Goal: Task Accomplishment & Management: Manage account settings

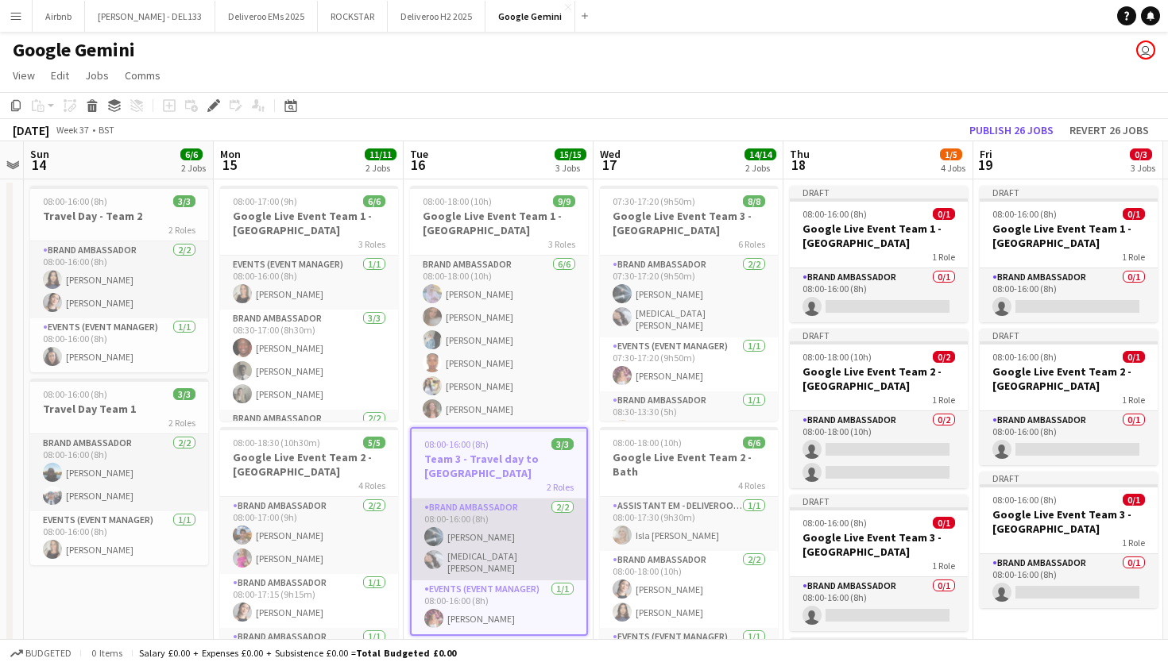
click at [475, 547] on app-card-role "Brand Ambassador 2/2 08:00-16:00 (8h) Lewis Jones Yasmin Kurt" at bounding box center [498, 540] width 175 height 82
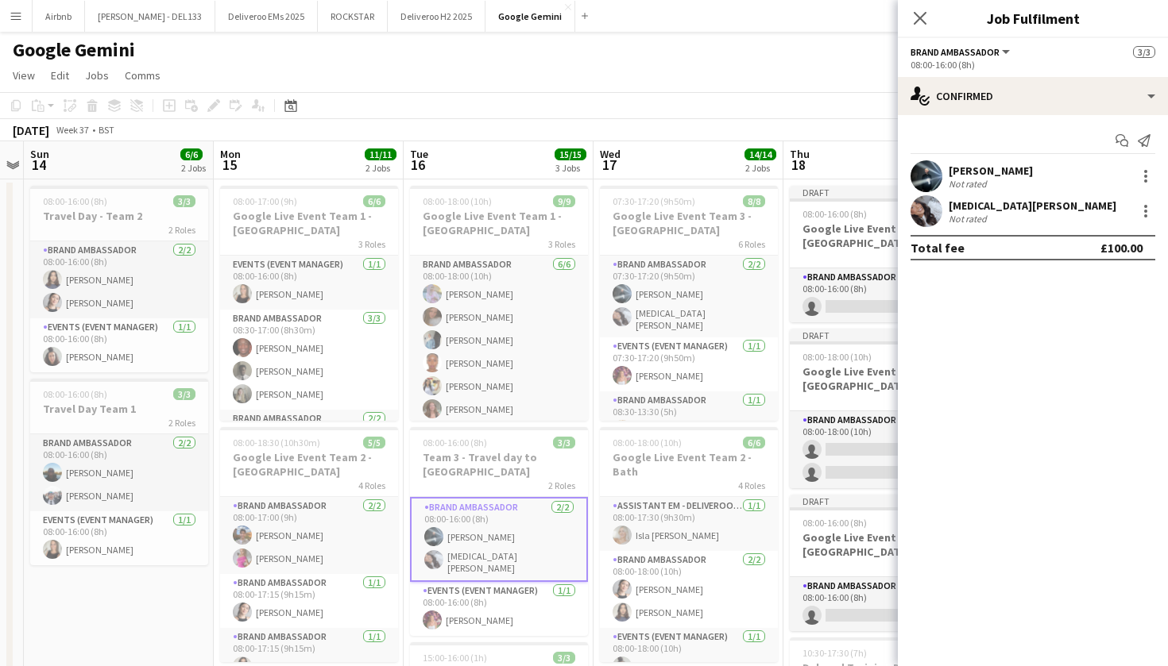
click at [975, 213] on div "Not rated" at bounding box center [968, 219] width 41 height 12
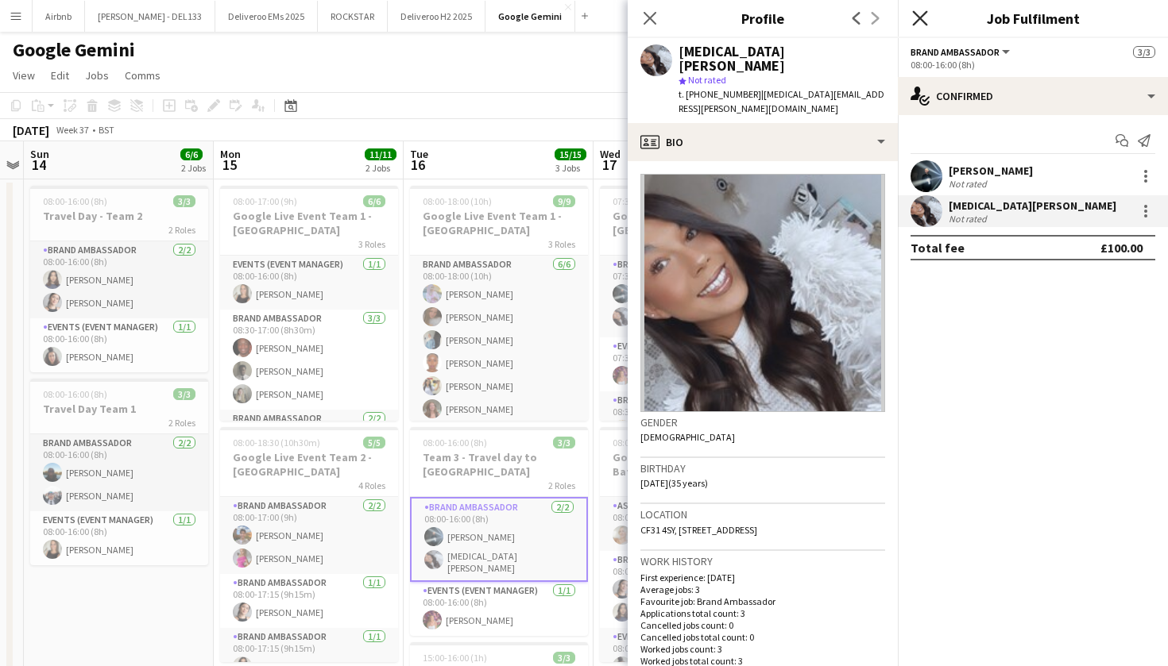
click at [925, 19] on icon "Close pop-in" at bounding box center [919, 17] width 15 height 15
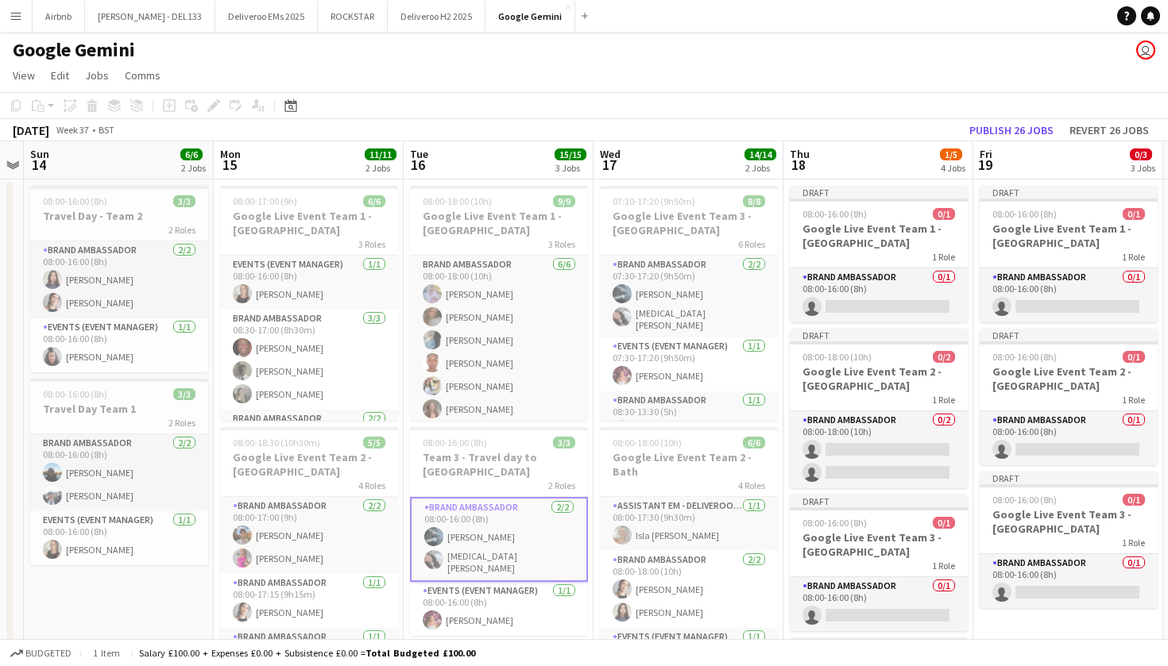
click at [17, 19] on app-icon "Menu" at bounding box center [16, 16] width 13 height 13
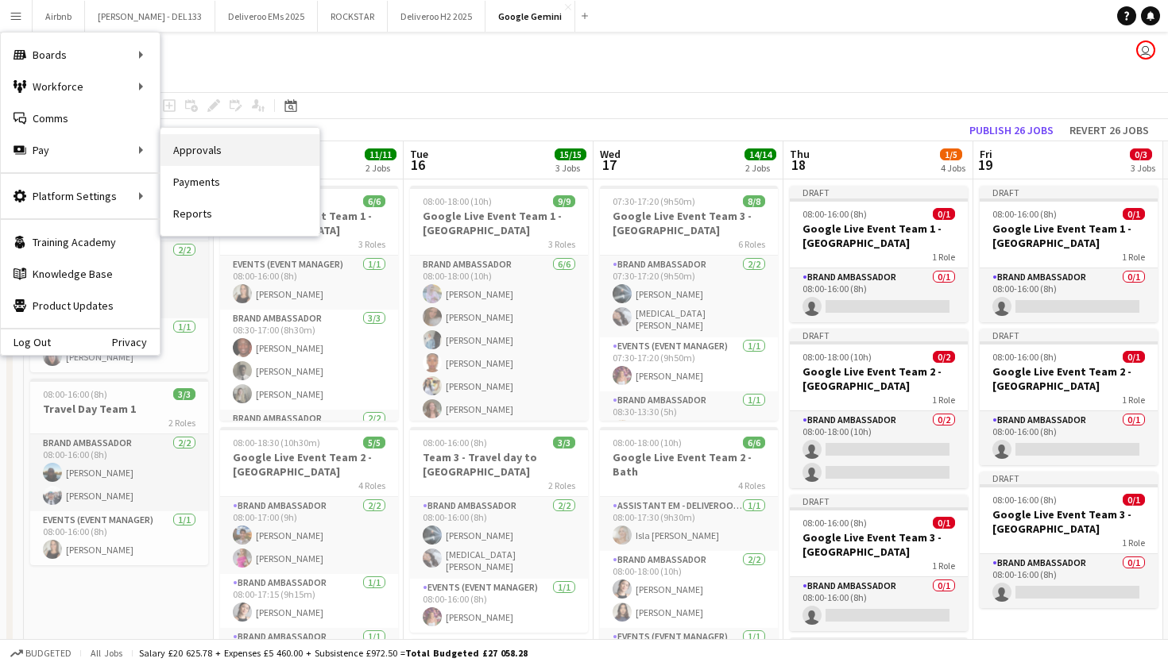
click at [182, 145] on link "Approvals" at bounding box center [239, 150] width 159 height 32
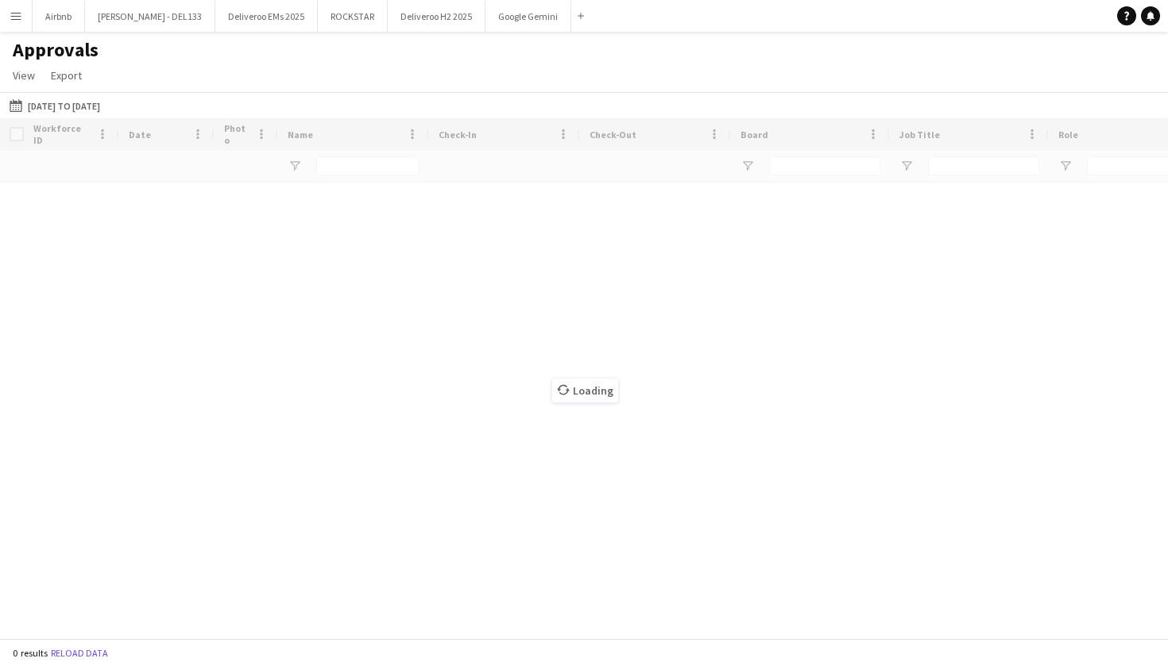
type input "**********"
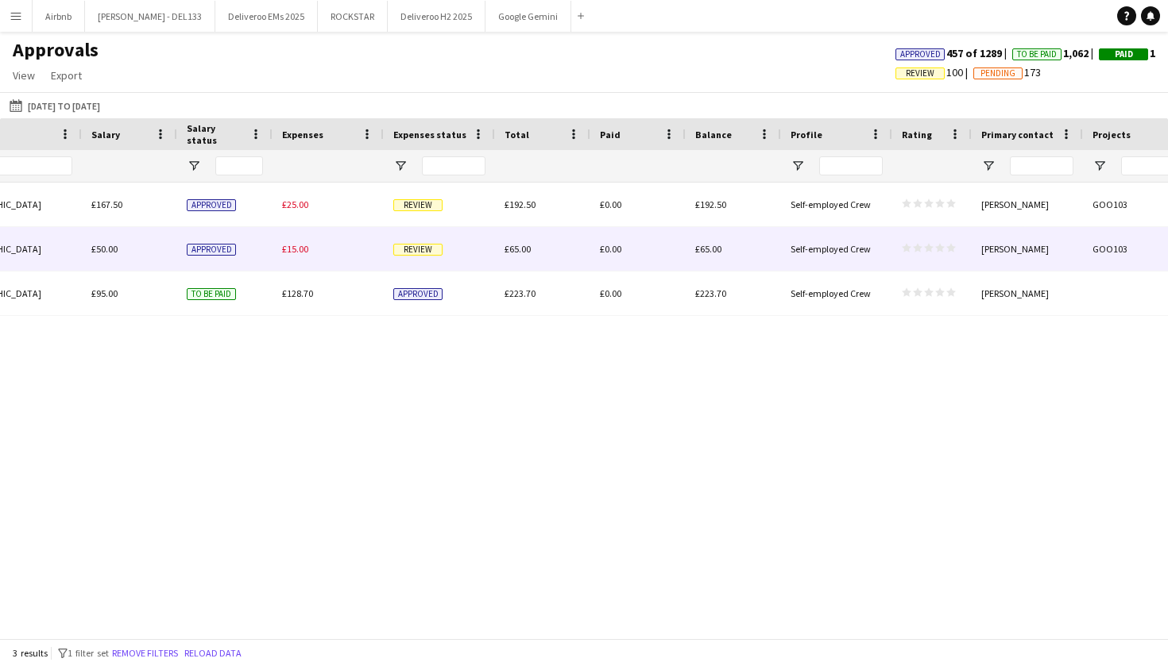
click at [523, 249] on span "£65.00" at bounding box center [517, 249] width 26 height 12
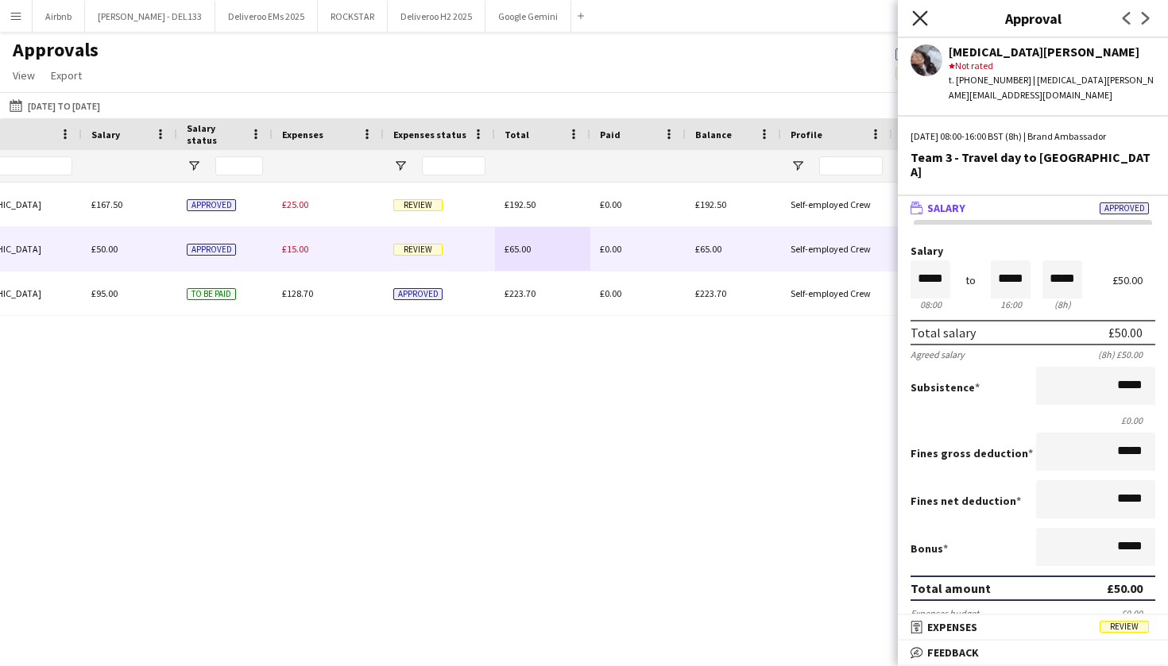
click at [923, 24] on icon "Close pop-in" at bounding box center [919, 17] width 15 height 15
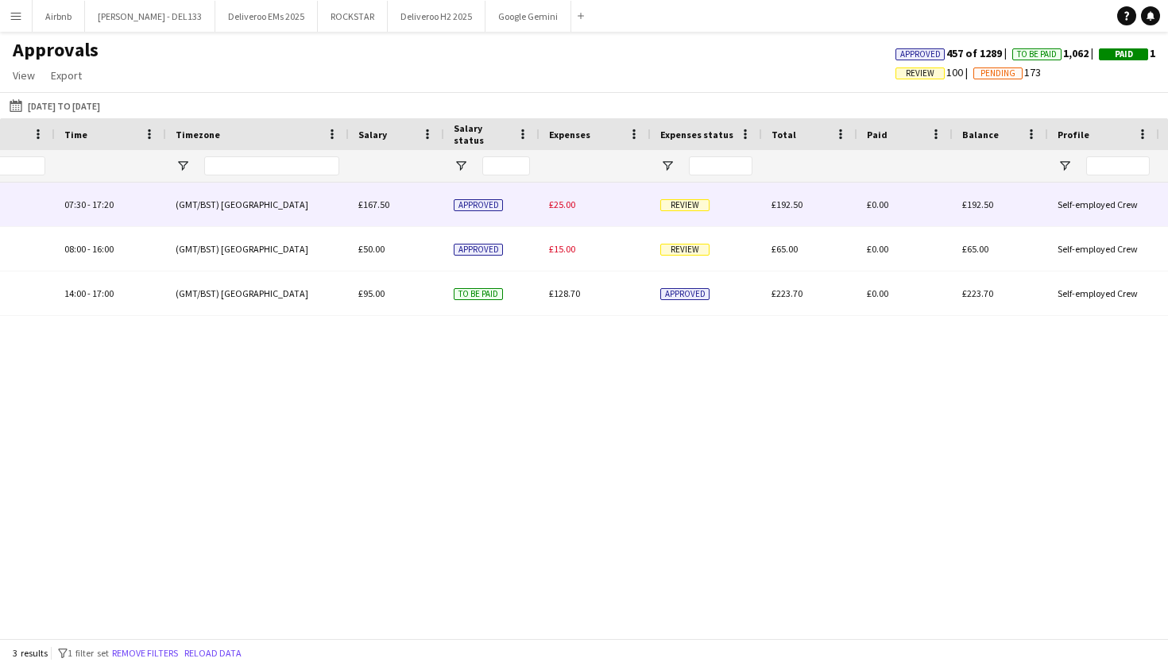
click at [694, 203] on span "Review" at bounding box center [684, 205] width 49 height 12
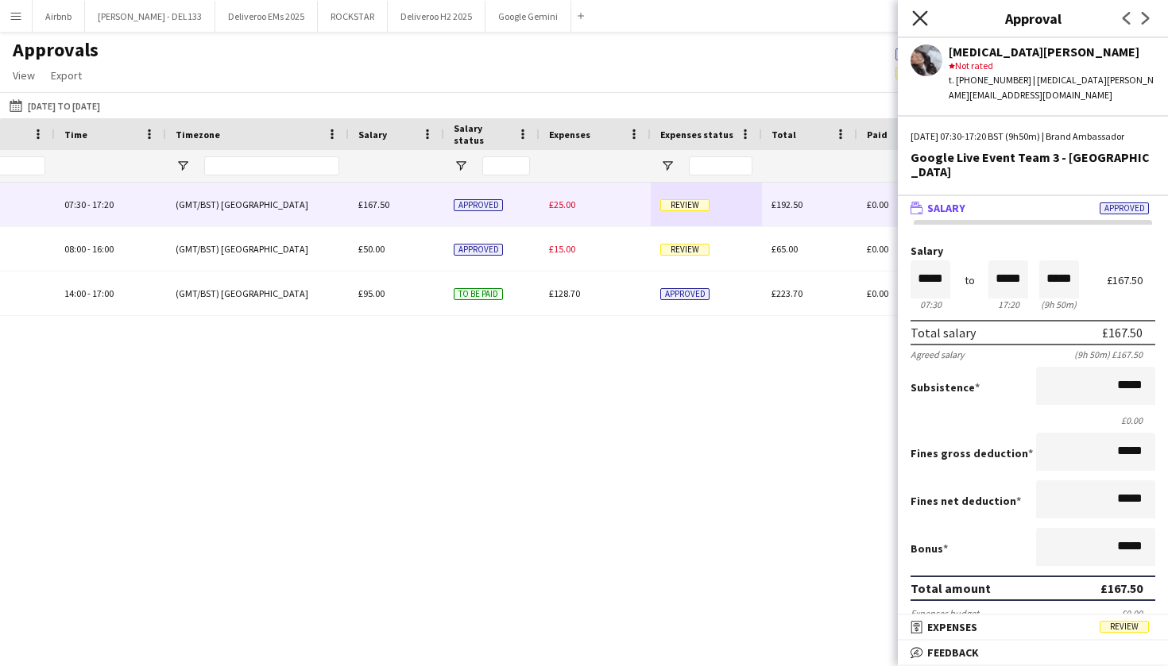
click at [920, 21] on icon "Close pop-in" at bounding box center [919, 17] width 15 height 15
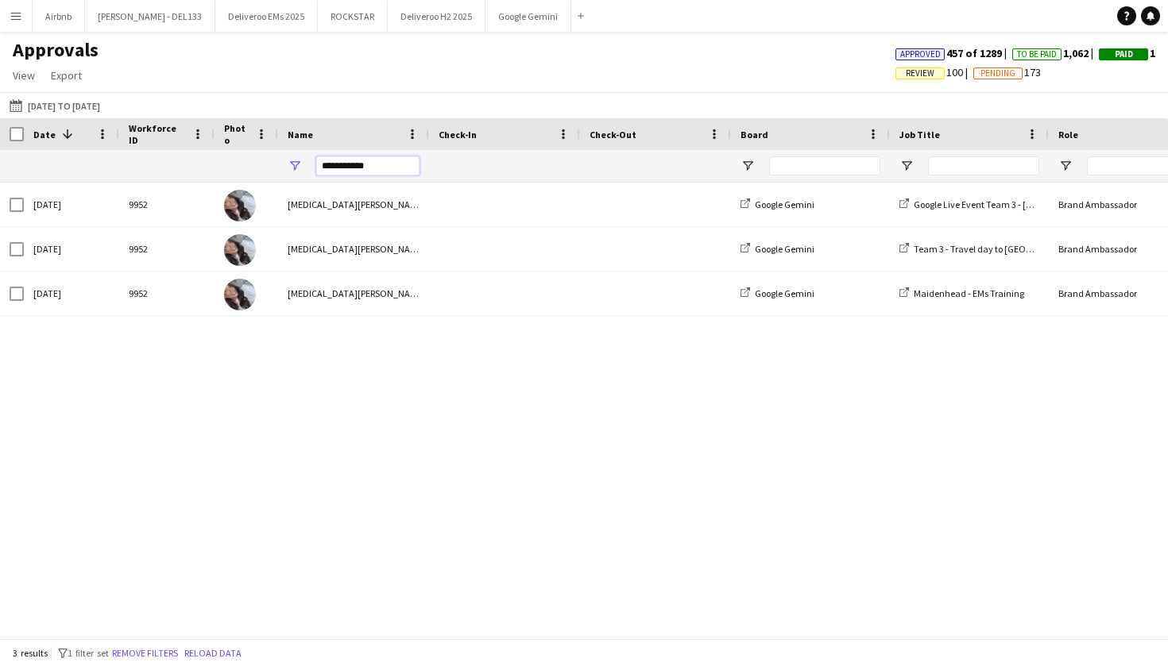
click at [383, 169] on input "**********" at bounding box center [367, 165] width 103 height 19
type input "*"
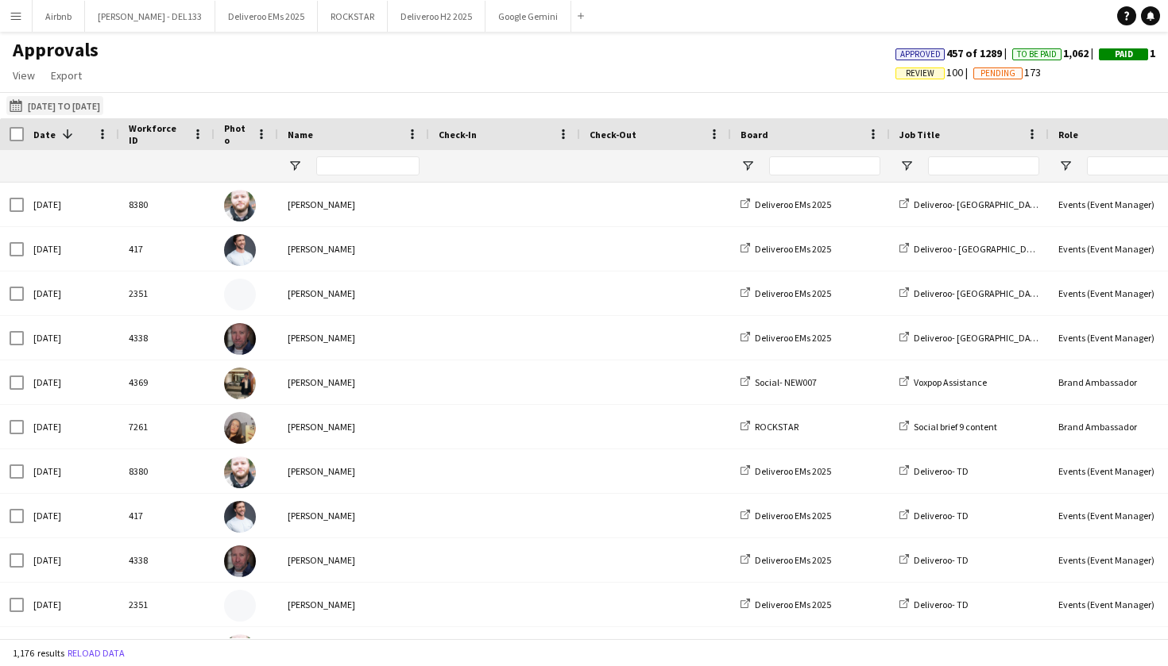
click at [102, 103] on button "01-08-2025 to 22-09-2025 01-08-2025 to 22-09-2025" at bounding box center [54, 105] width 97 height 19
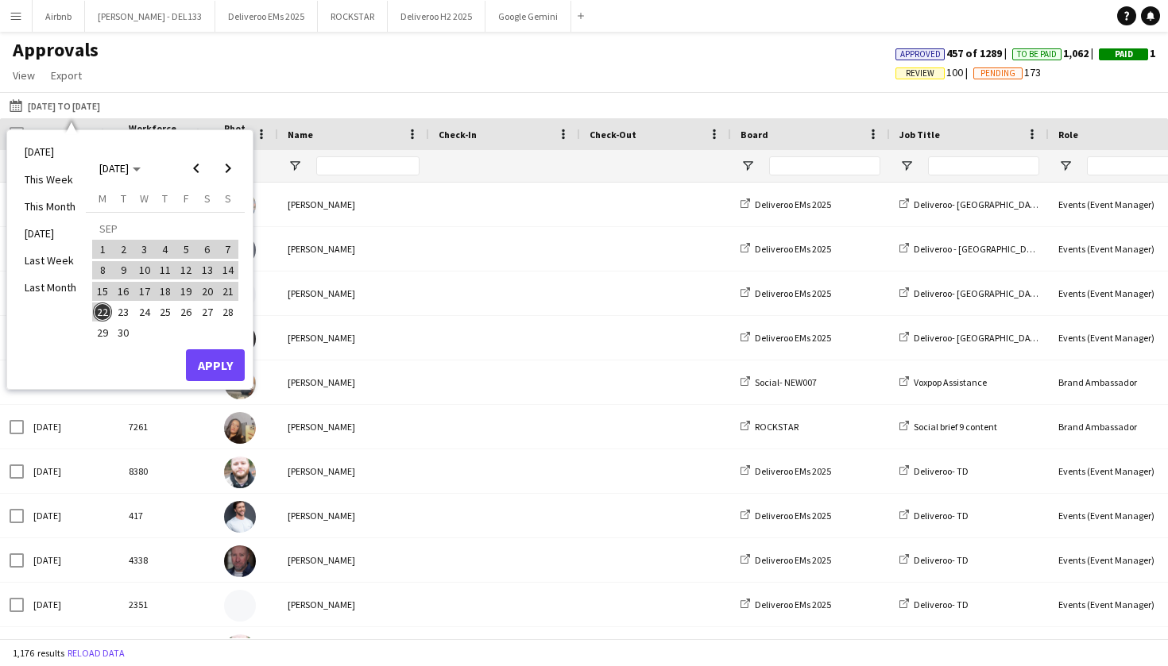
click at [203, 363] on button "Apply" at bounding box center [215, 365] width 59 height 32
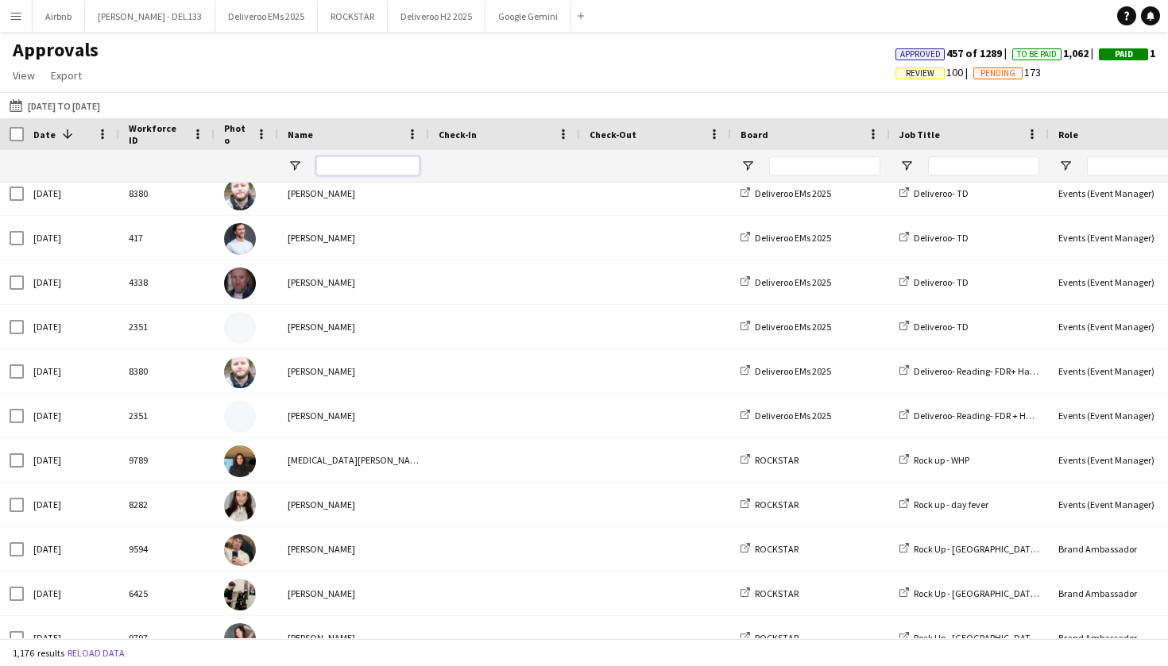
click at [376, 165] on input "Name Filter Input" at bounding box center [367, 165] width 103 height 19
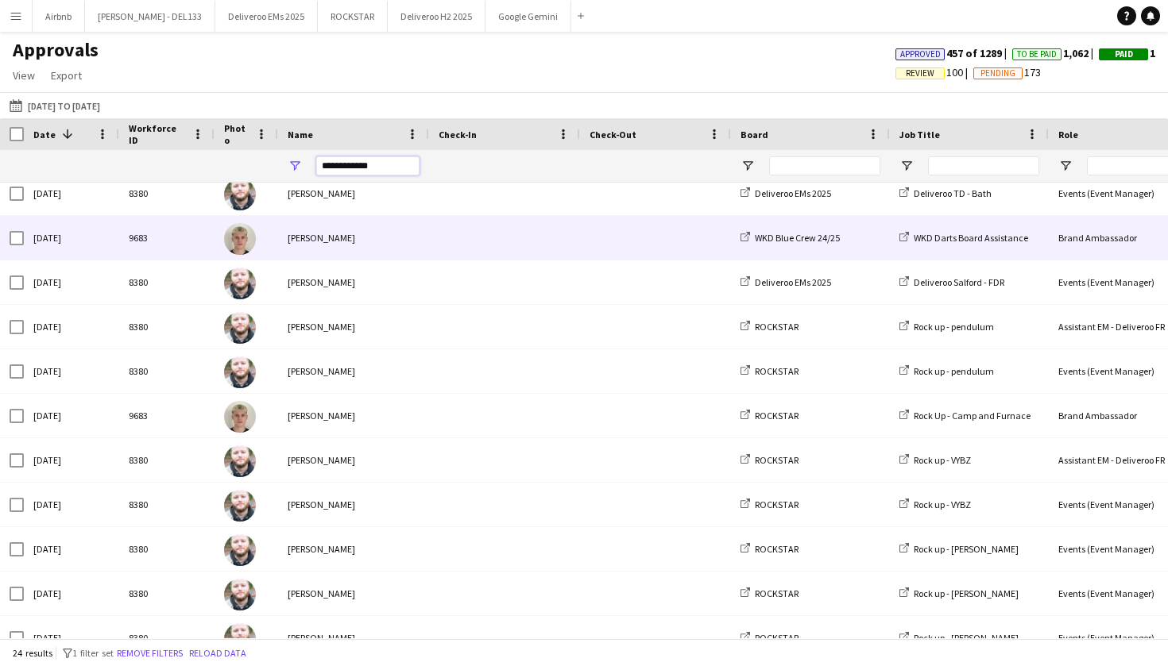
type input "**********"
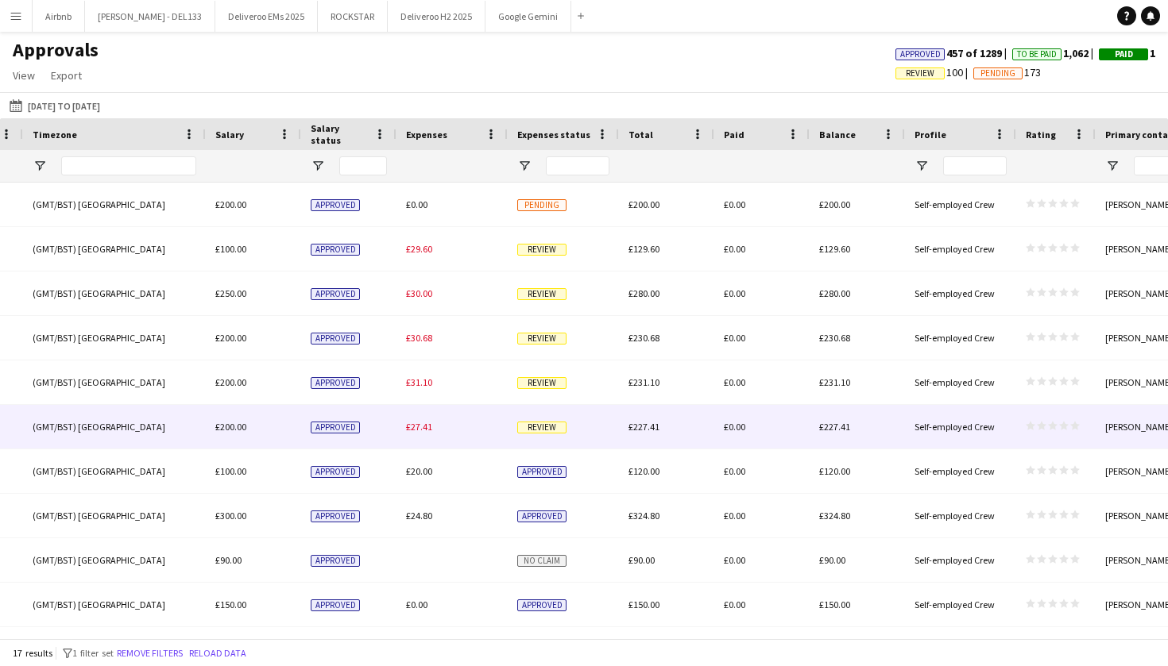
click at [546, 430] on span "Review" at bounding box center [541, 428] width 49 height 12
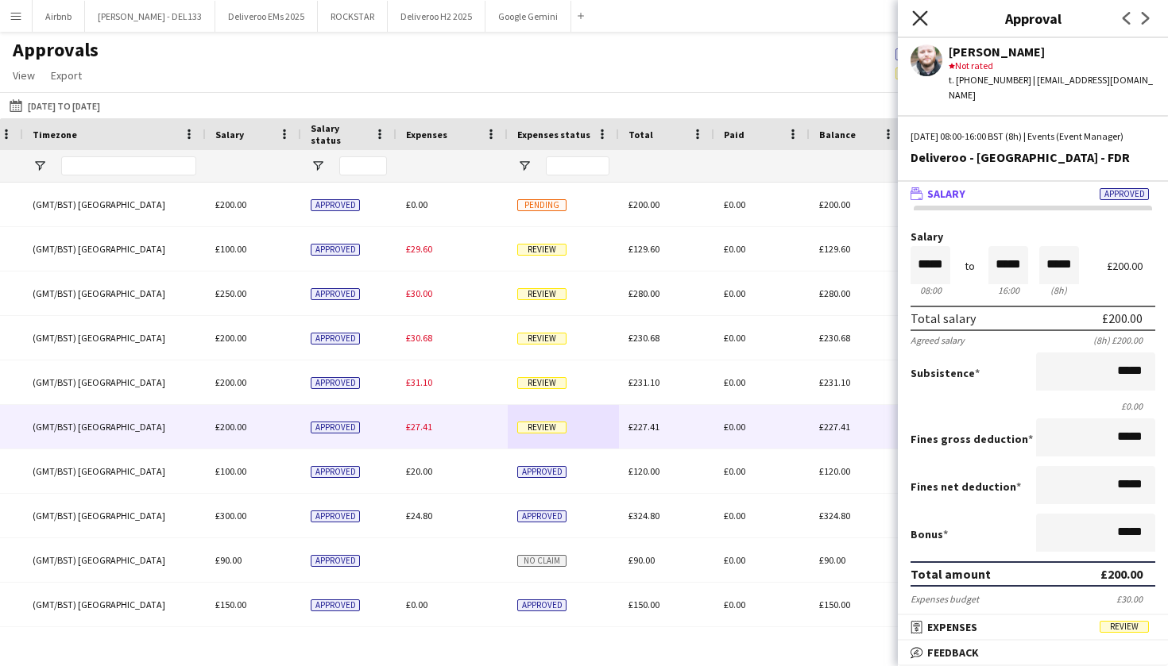
click at [925, 22] on icon at bounding box center [919, 17] width 15 height 15
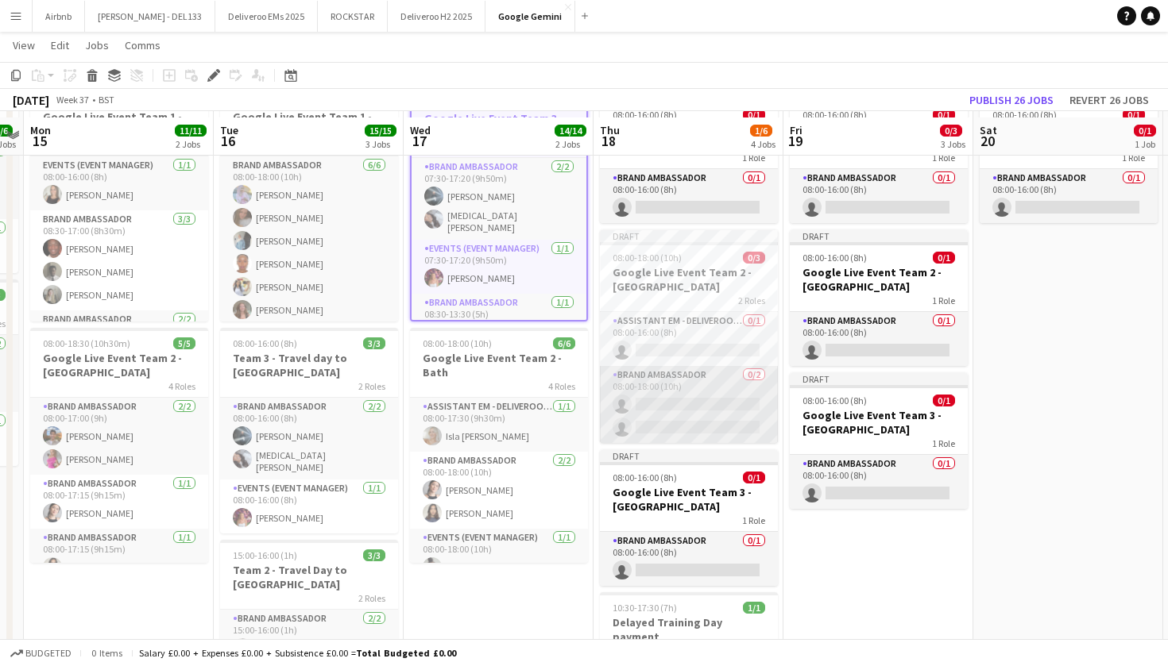
scroll to position [104, 0]
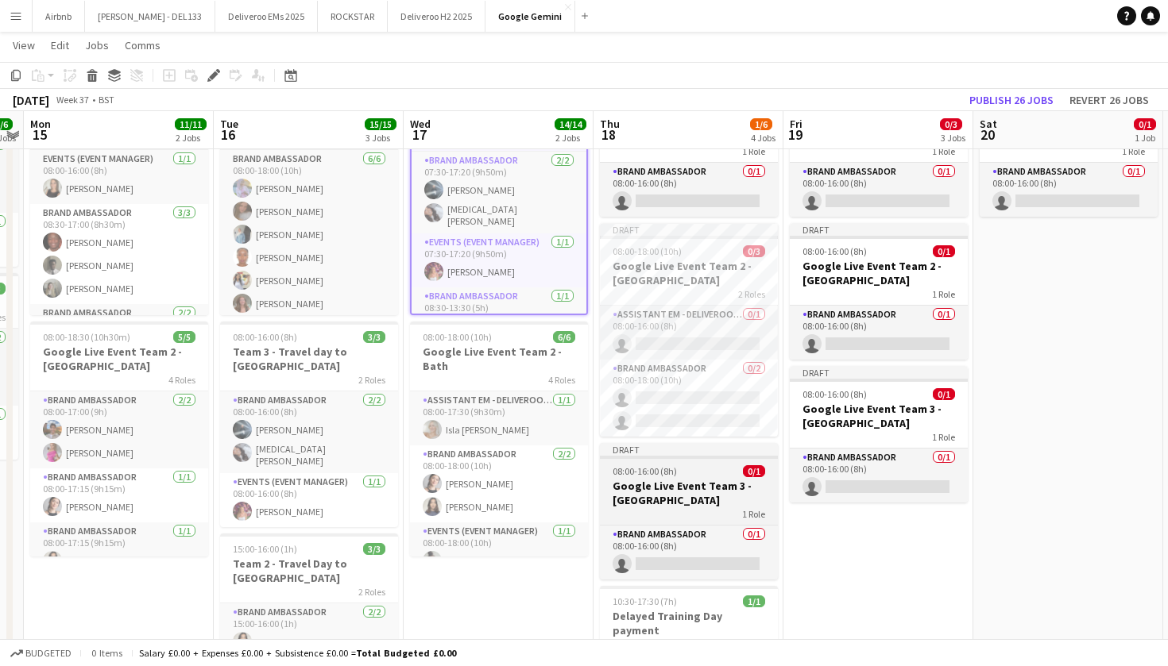
click at [752, 515] on span "1 Role" at bounding box center [753, 514] width 23 height 12
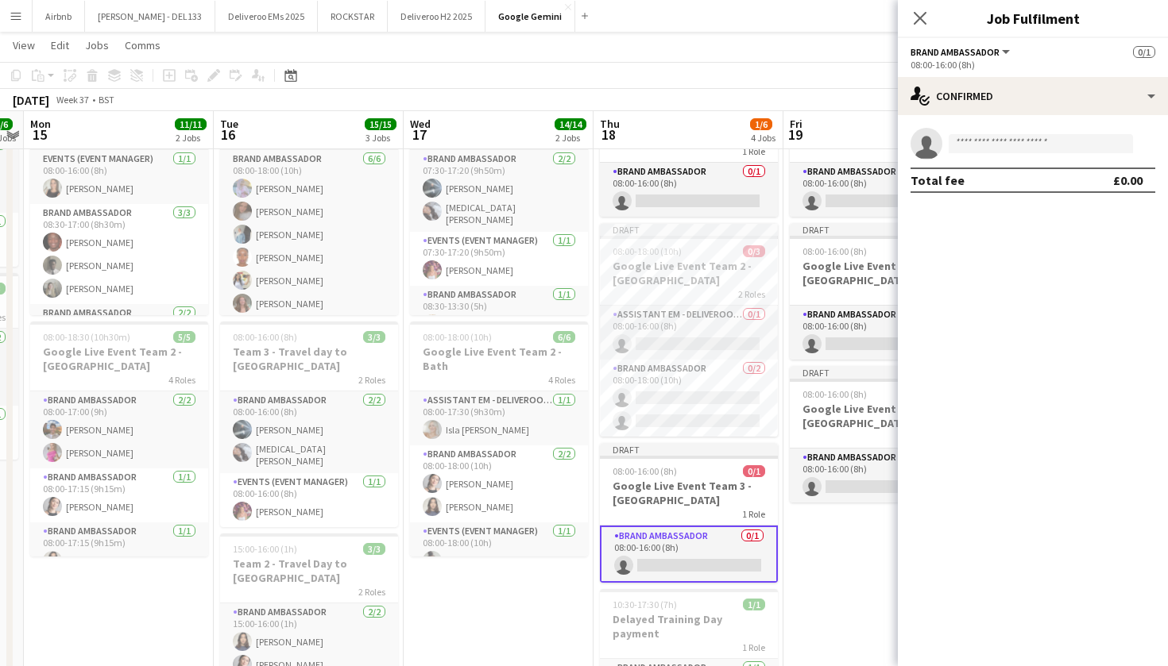
click at [1004, 52] on button "Brand Ambassador" at bounding box center [961, 52] width 102 height 12
click at [1050, 67] on div "08:00-16:00 (8h)" at bounding box center [1032, 65] width 245 height 12
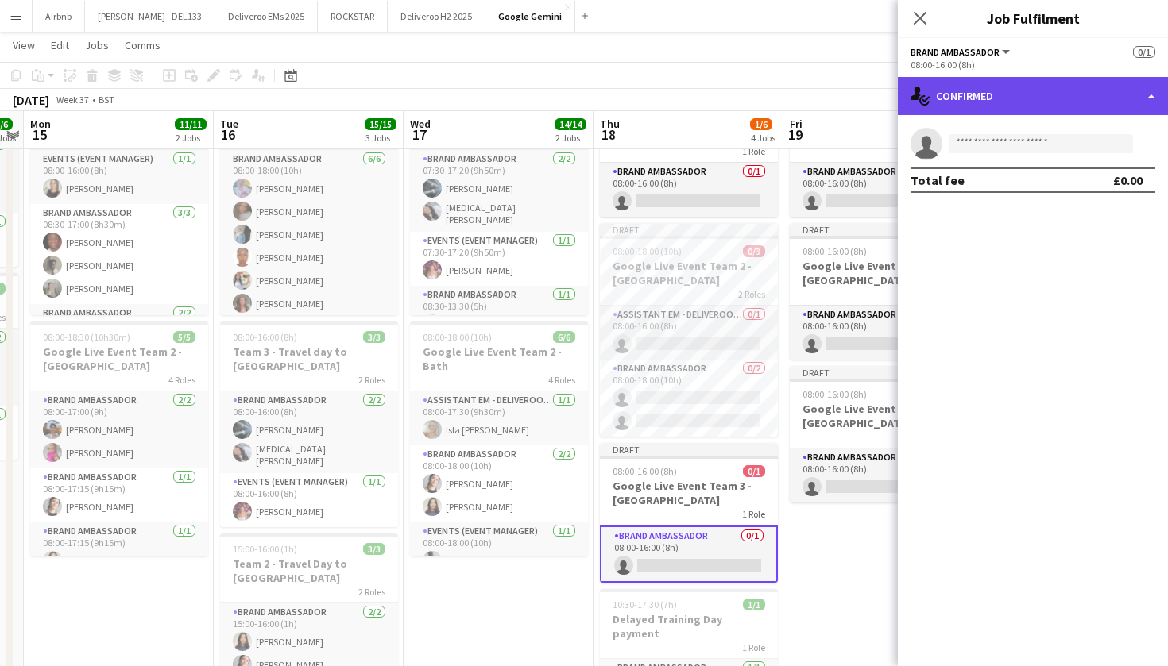
click at [1152, 100] on div "single-neutral-actions-check-2 Confirmed" at bounding box center [1033, 96] width 270 height 38
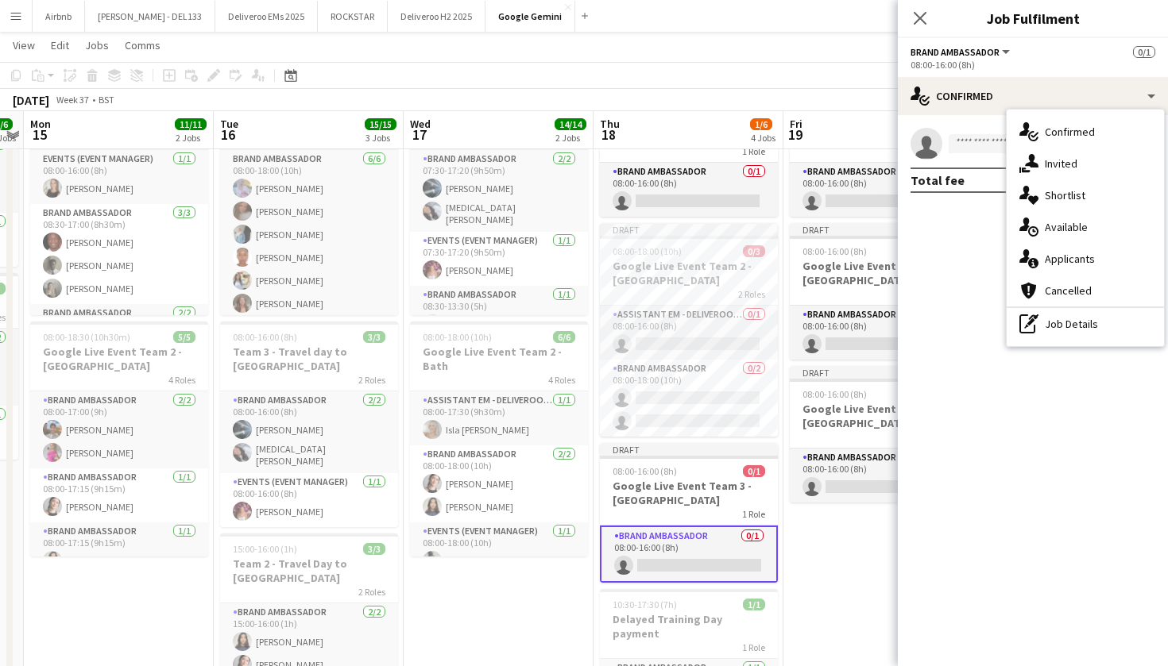
click at [923, 28] on div "Close pop-in" at bounding box center [920, 18] width 44 height 37
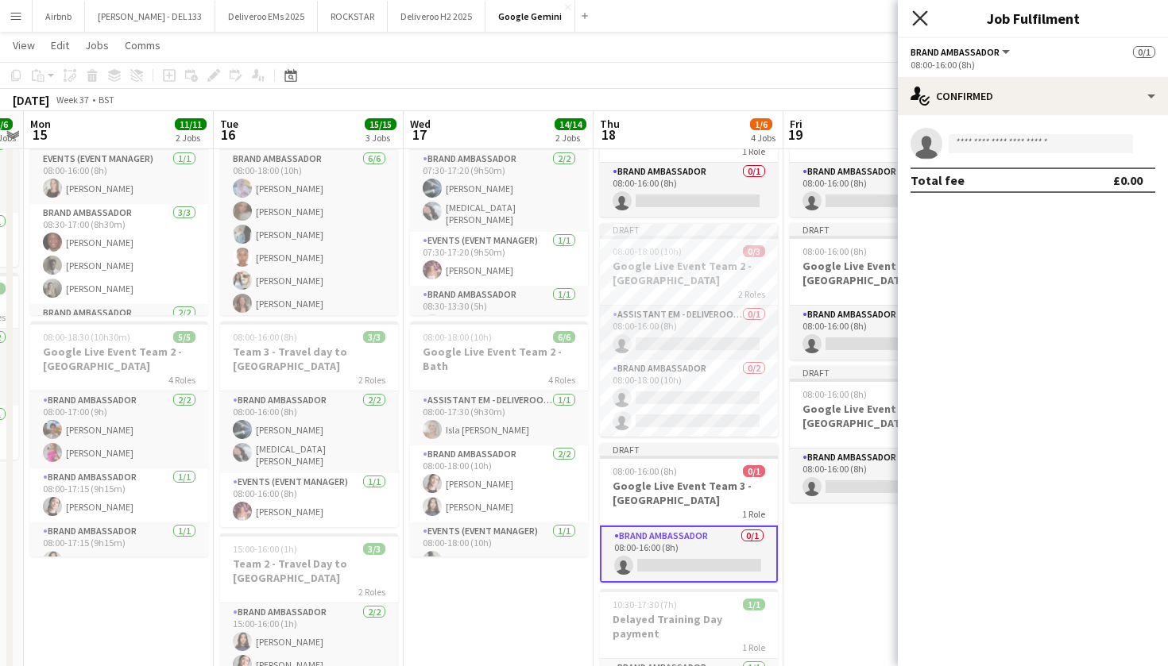
click at [919, 21] on icon "Close pop-in" at bounding box center [919, 17] width 15 height 15
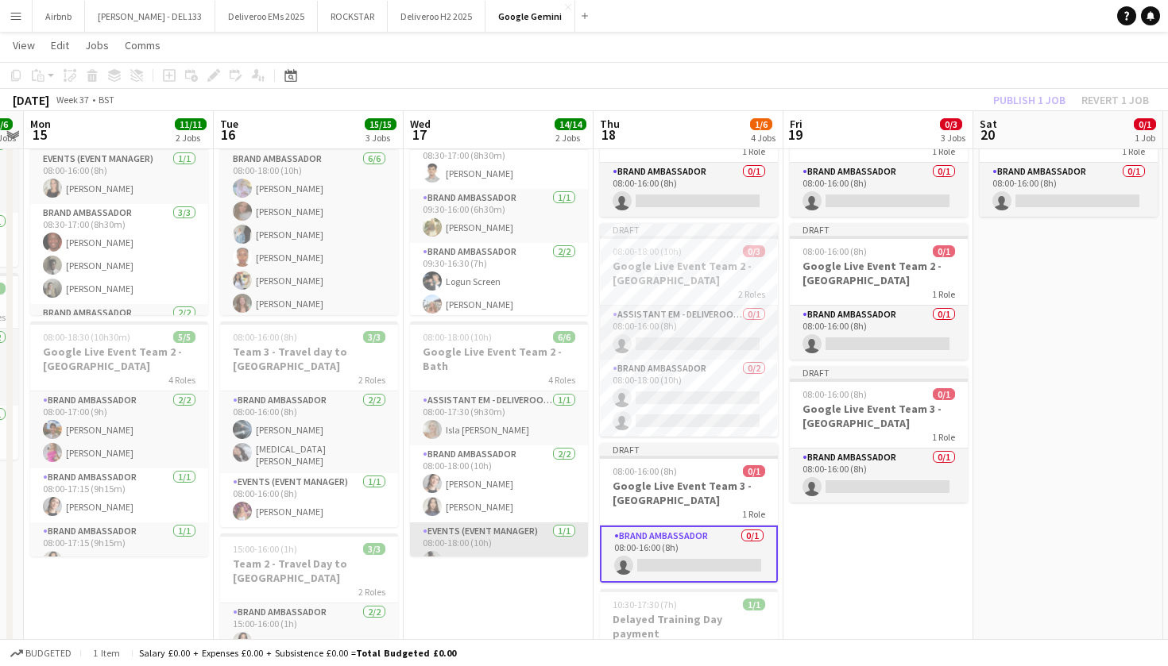
scroll to position [0, 0]
